Goal: Find specific page/section: Find specific page/section

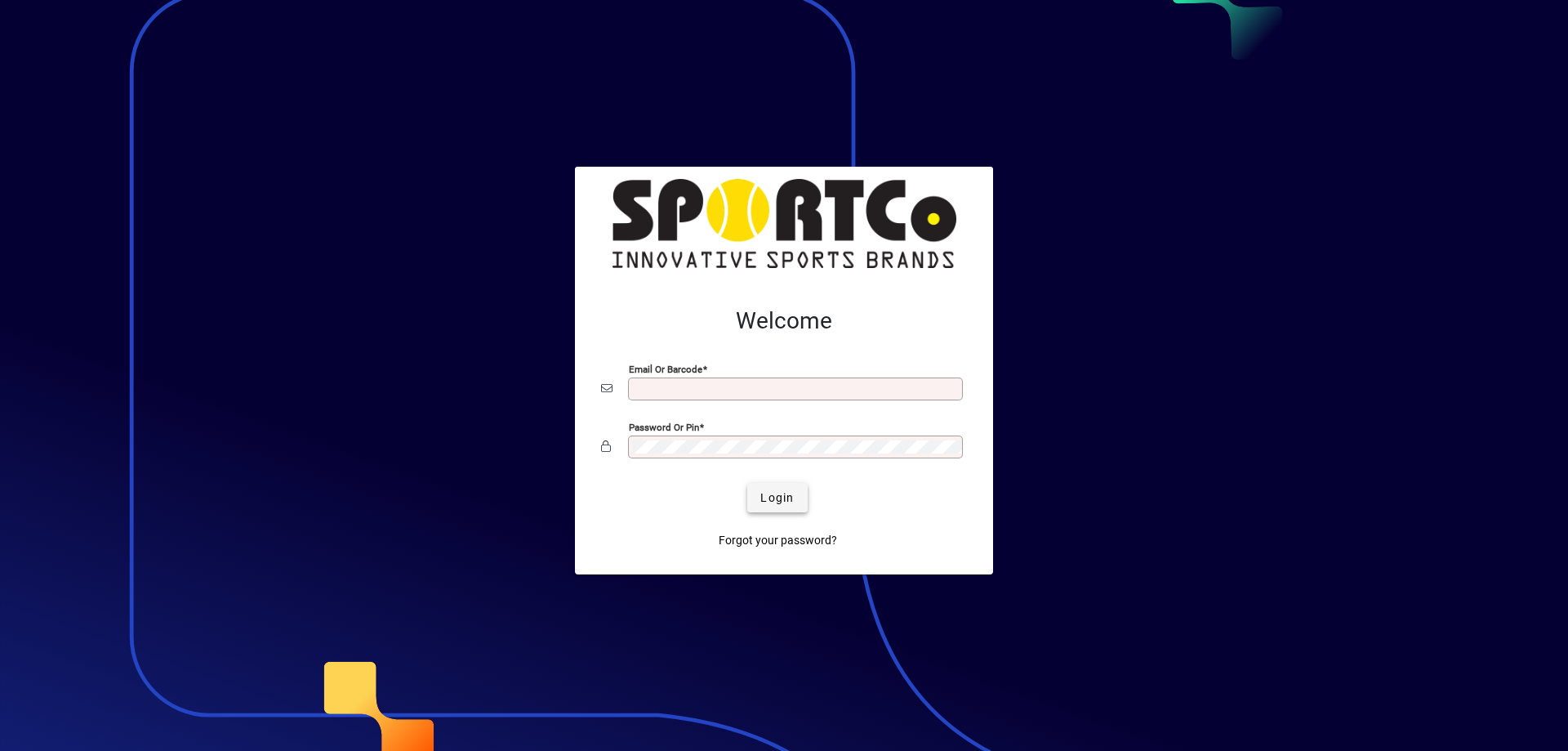
type input "**********"
click at [806, 500] on span "submit" at bounding box center [777, 497] width 59 height 39
